Goal: Navigation & Orientation: Find specific page/section

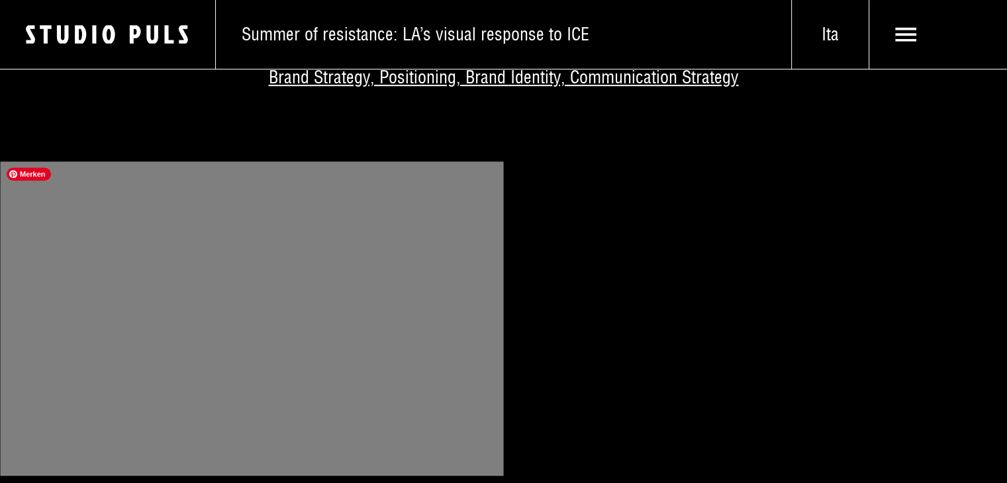
scroll to position [662, 0]
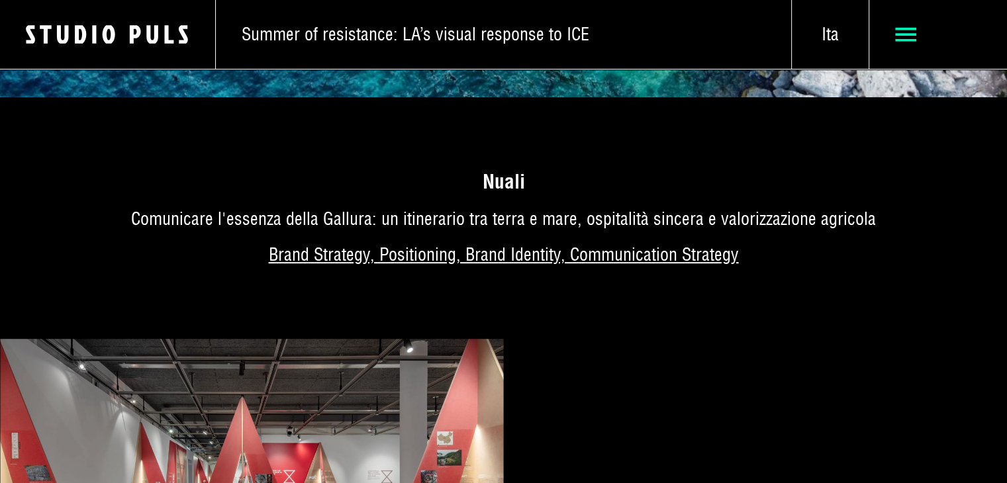
click at [899, 44] on icon at bounding box center [906, 35] width 22 height 22
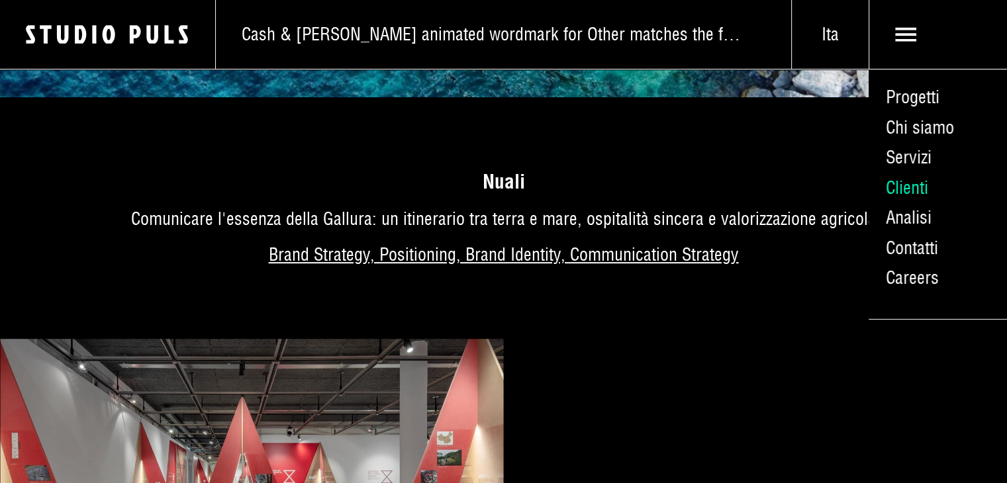
click at [914, 191] on link "Clienti" at bounding box center [938, 188] width 138 height 30
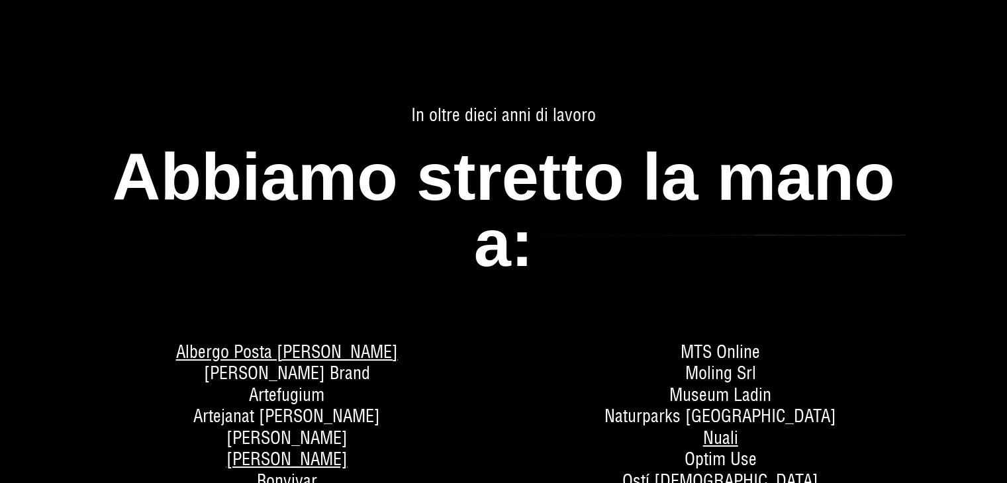
scroll to position [199, 0]
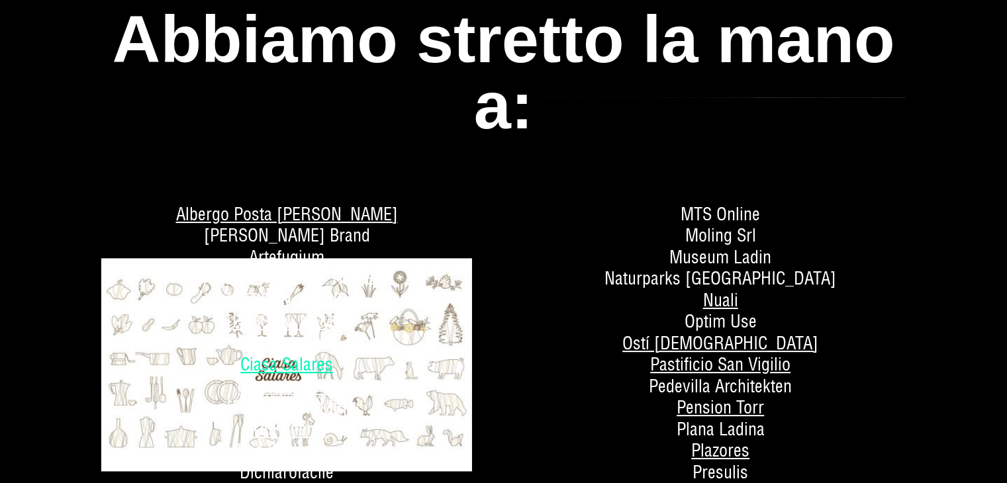
click at [284, 366] on link "Ciasa Salares" at bounding box center [286, 365] width 93 height 22
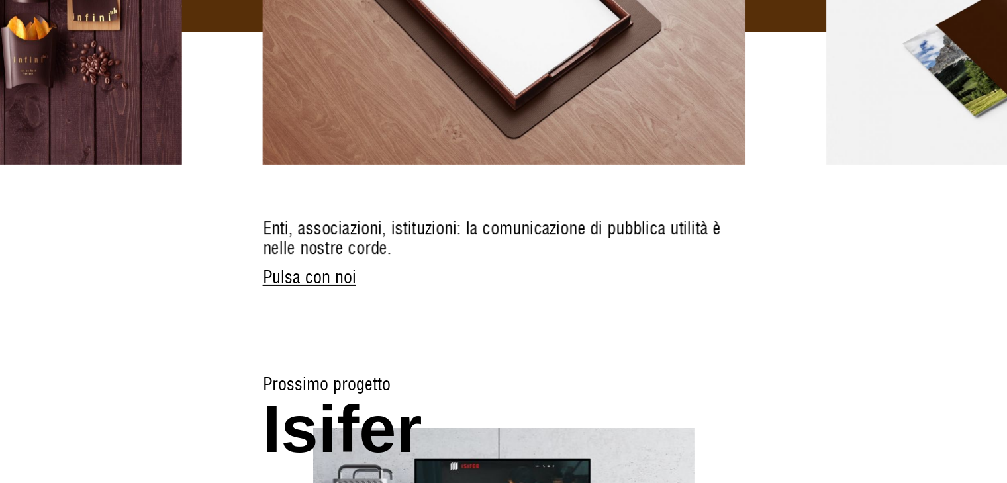
scroll to position [4283, 0]
